Goal: Find specific page/section: Find specific page/section

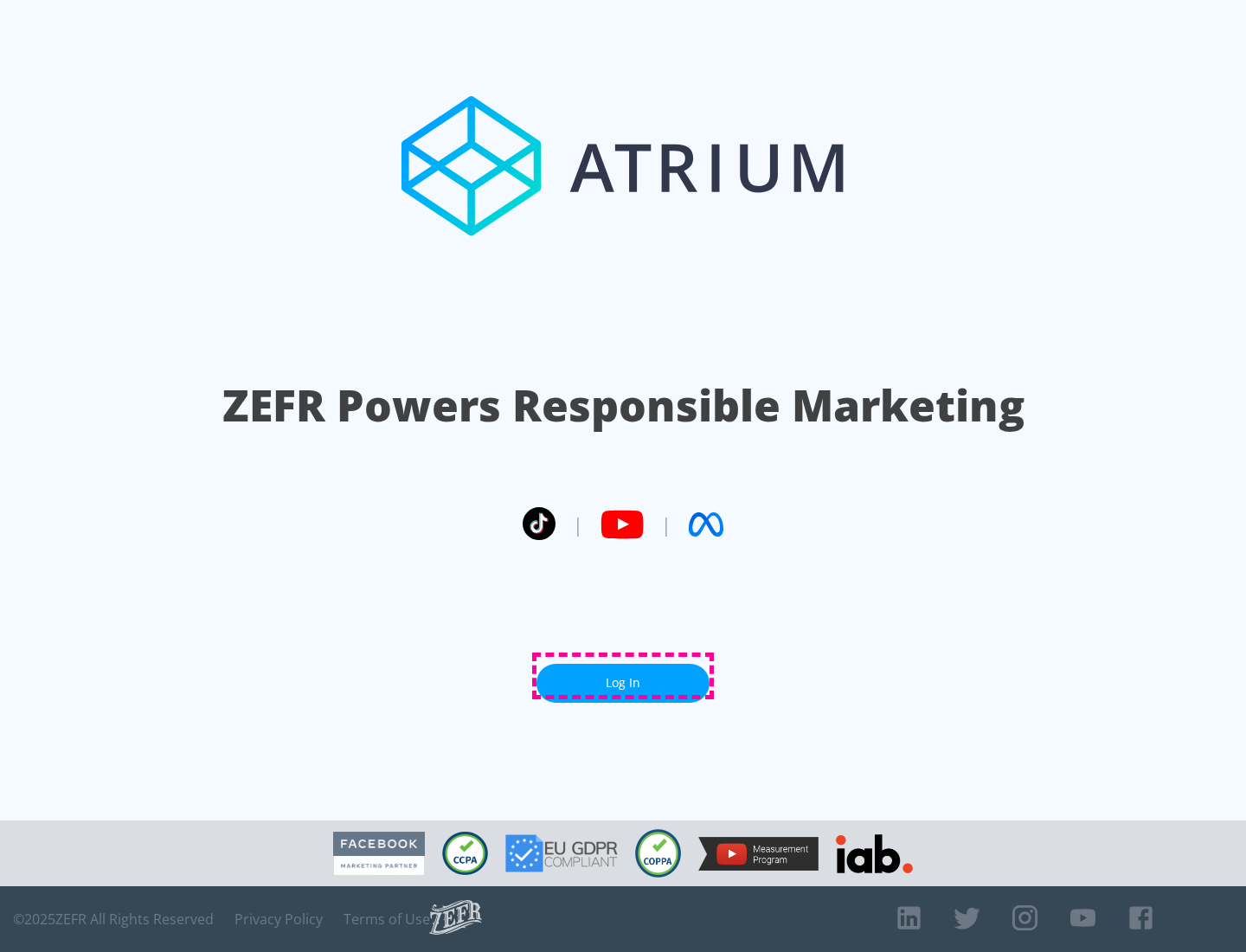
click at [623, 676] on link "Log In" at bounding box center [622, 683] width 173 height 39
